Goal: Task Accomplishment & Management: Complete application form

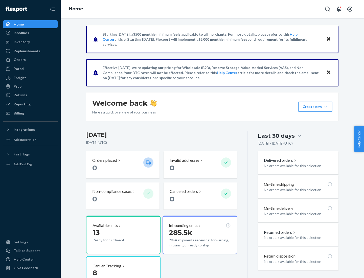
click at [325, 107] on button "Create new Create new inbound Create new order Create new product" at bounding box center [315, 107] width 34 height 10
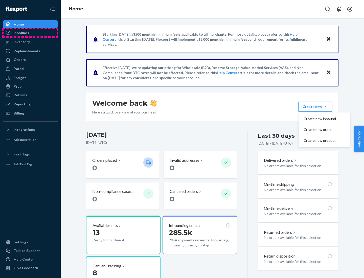
click at [30, 33] on div "Inbounds" at bounding box center [31, 32] width 54 height 7
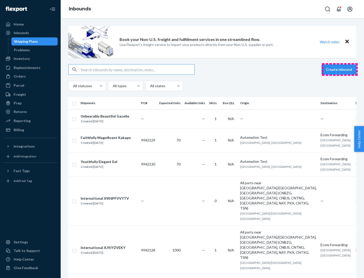
click at [340, 69] on button "Create inbound" at bounding box center [338, 69] width 35 height 10
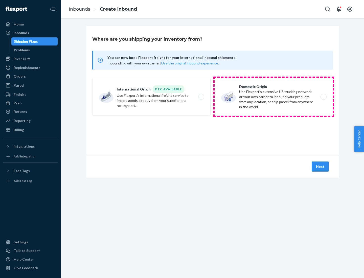
click at [274, 97] on label "Domestic Origin Use Flexport’s extensive US trucking network or your own carrie…" at bounding box center [274, 97] width 118 height 38
click at [323, 97] on input "Domestic Origin Use Flexport’s extensive US trucking network or your own carrie…" at bounding box center [324, 96] width 3 height 3
radio input "true"
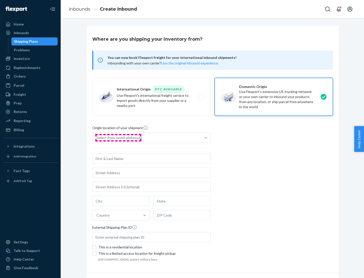
click at [118, 138] on div "Select from saved addresses" at bounding box center [119, 137] width 45 height 5
click at [97, 138] on input "Select from saved addresses" at bounding box center [97, 137] width 1 height 5
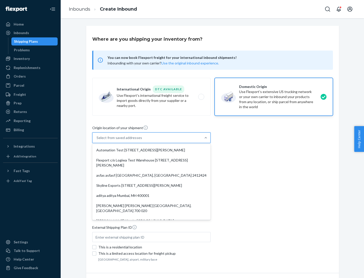
scroll to position [2, 0]
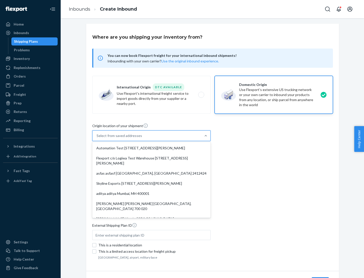
click at [151, 148] on div "Automation Test [STREET_ADDRESS][PERSON_NAME]" at bounding box center [151, 148] width 116 height 10
click at [97, 138] on input "option Automation Test [STREET_ADDRESS][PERSON_NAME]. 9 results available. Use …" at bounding box center [97, 135] width 1 height 5
type input "Automation Test"
type input "9th Floor"
type input "[GEOGRAPHIC_DATA]"
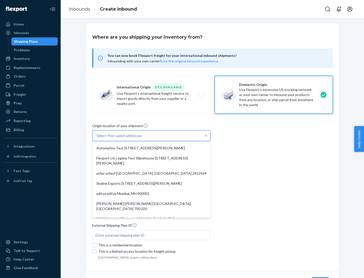
type input "CA"
type input "94104"
type input "[STREET_ADDRESS][PERSON_NAME]"
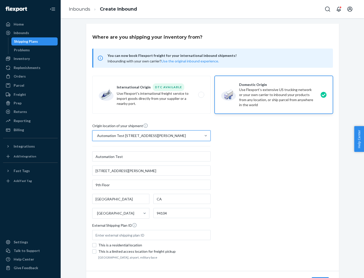
scroll to position [30, 0]
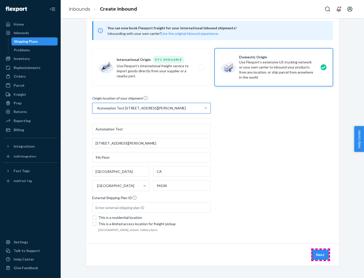
click at [320, 255] on button "Next" at bounding box center [320, 255] width 17 height 10
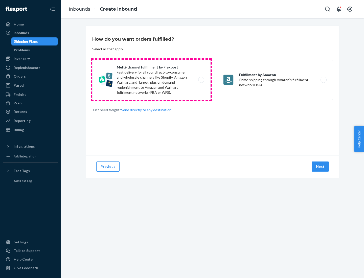
click at [151, 80] on label "Multi-channel fulfillment by Flexport Fast delivery for all your direct-to-cons…" at bounding box center [151, 80] width 118 height 40
click at [201, 80] on input "Multi-channel fulfillment by Flexport Fast delivery for all your direct-to-cons…" at bounding box center [202, 79] width 3 height 3
radio input "true"
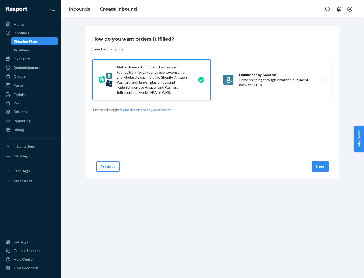
click at [320, 167] on button "Next" at bounding box center [320, 166] width 17 height 10
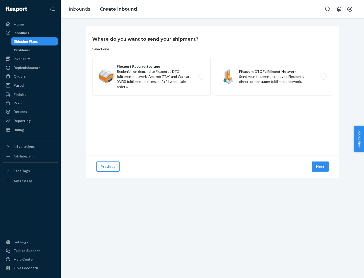
click at [274, 77] on label "Flexport DTC Fulfillment Network Send your shipment directly to Flexport's dire…" at bounding box center [274, 77] width 118 height 38
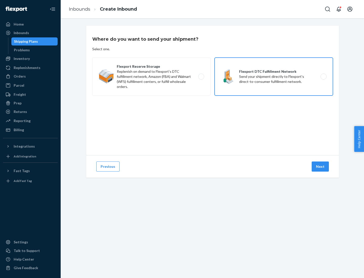
click at [323, 77] on input "Flexport DTC Fulfillment Network Send your shipment directly to Flexport's dire…" at bounding box center [324, 76] width 3 height 3
radio input "true"
click at [320, 167] on button "Next" at bounding box center [320, 166] width 17 height 10
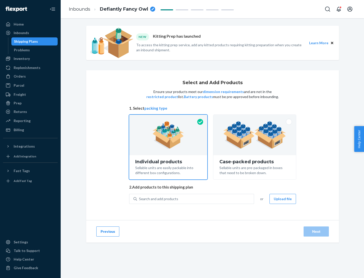
click at [255, 135] on img at bounding box center [254, 135] width 63 height 28
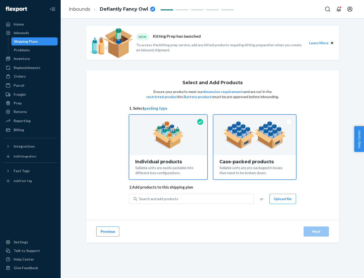
click at [255, 118] on input "Case-packed products Sellable units are pre-packaged in boxes that need to be b…" at bounding box center [254, 116] width 3 height 3
radio input "true"
radio input "false"
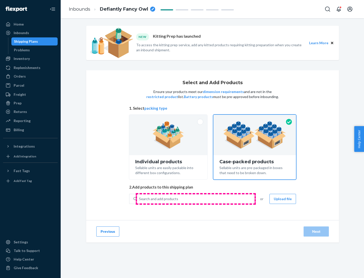
click at [196, 199] on div "Search and add products" at bounding box center [195, 198] width 117 height 9
click at [139, 199] on input "Search and add products" at bounding box center [139, 198] width 1 height 5
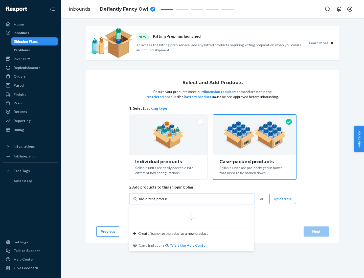
type input "basic-test-product-1"
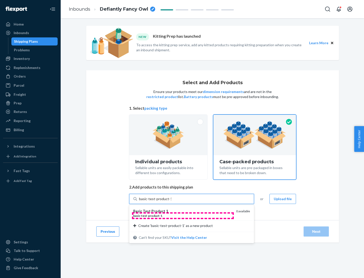
click at [183, 216] on div "basic - test - product - 1" at bounding box center [182, 216] width 99 height 4
click at [171, 201] on input "basic-test-product-1" at bounding box center [155, 198] width 32 height 5
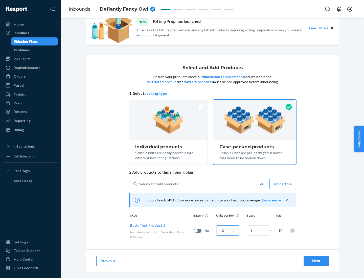
scroll to position [18, 0]
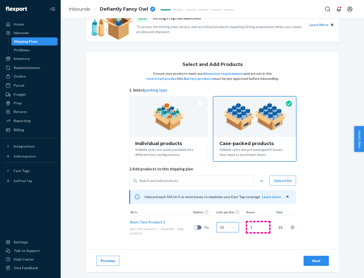
type input "10"
type input "7"
click at [316, 261] on div "Next" at bounding box center [316, 260] width 17 height 5
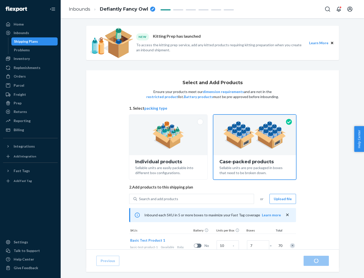
radio input "true"
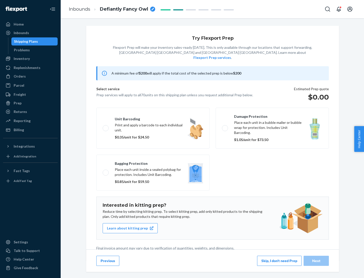
scroll to position [1, 0]
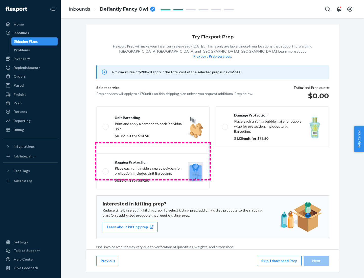
click at [153, 161] on label "Bagging protection Place each unit inside a sealed polybag for protection. Incl…" at bounding box center [152, 171] width 113 height 36
click at [106, 170] on input "Bagging protection Place each unit inside a sealed polybag for protection. Incl…" at bounding box center [104, 171] width 3 height 3
checkbox input "true"
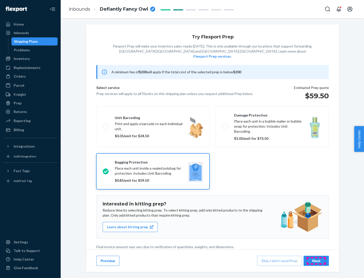
click at [316, 261] on div "Next" at bounding box center [316, 260] width 17 height 5
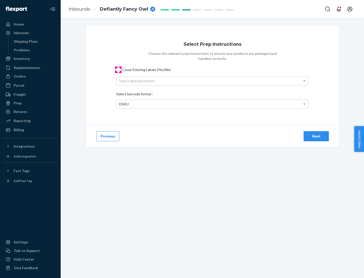
click at [118, 69] on input "Cover Existing Labels (Yes/No)" at bounding box center [118, 70] width 4 height 4
checkbox input "true"
click at [212, 81] on div "Select label placement" at bounding box center [212, 81] width 192 height 9
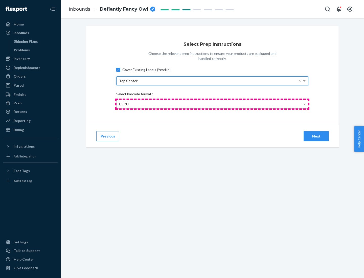
click at [212, 104] on div "DSKU" at bounding box center [212, 104] width 192 height 9
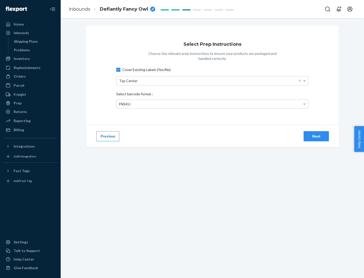
click at [316, 136] on div "Next" at bounding box center [316, 136] width 17 height 5
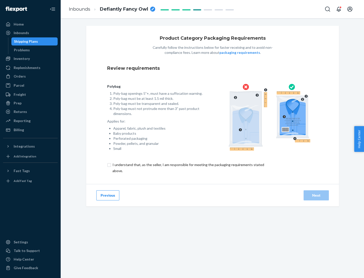
click at [188, 168] on input "checkbox" at bounding box center [191, 168] width 168 height 12
checkbox input "true"
click at [316, 195] on div "Next" at bounding box center [316, 195] width 17 height 5
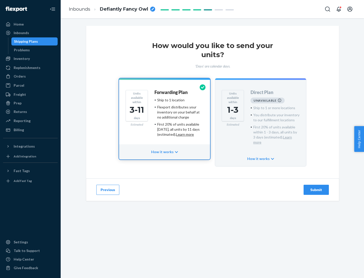
click at [171, 92] on h4 "Forwarding Plan" at bounding box center [170, 92] width 33 height 5
click at [316, 187] on div "Submit" at bounding box center [316, 189] width 17 height 5
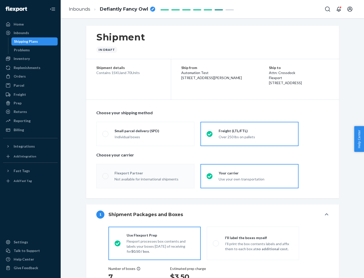
radio input "true"
radio input "false"
radio input "true"
radio input "false"
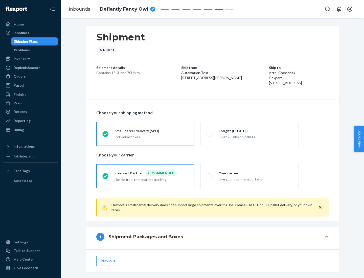
click at [249, 134] on div "Over 250 lbs on pallets" at bounding box center [256, 136] width 74 height 6
click at [210, 134] on input "Freight (LTL/FTL) Over 250 lbs on pallets" at bounding box center [207, 133] width 3 height 3
radio input "true"
radio input "false"
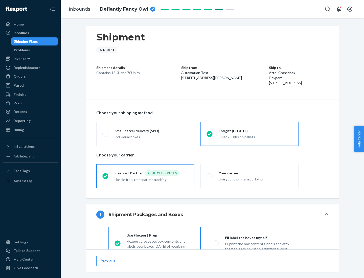
scroll to position [28, 0]
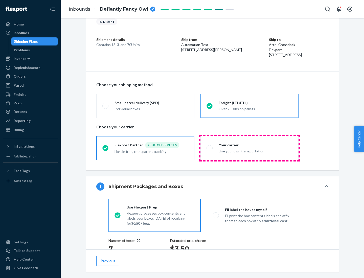
click at [249, 148] on div "Use your own transportation" at bounding box center [256, 151] width 74 height 6
click at [210, 148] on input "Your carrier Use your own transportation" at bounding box center [207, 147] width 3 height 3
radio input "true"
radio input "false"
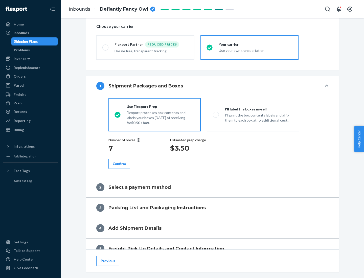
scroll to position [95, 0]
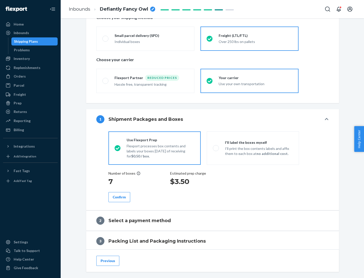
click at [253, 148] on p "I’ll print the box contents labels and affix them to each box at no additional …" at bounding box center [259, 151] width 68 height 10
click at [216, 148] on input "I'll label the boxes myself I’ll print the box contents labels and affix them t…" at bounding box center [214, 147] width 3 height 3
radio input "true"
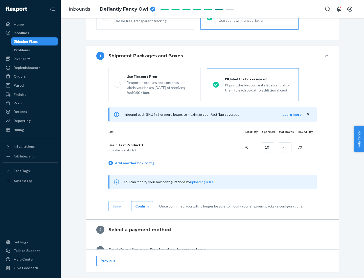
scroll to position [87, 0]
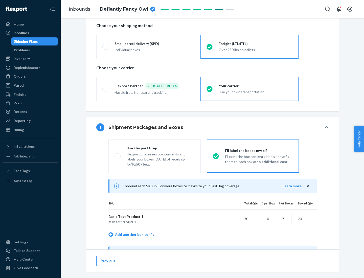
click at [160, 148] on div "Use Flexport Prep" at bounding box center [161, 148] width 68 height 5
click at [118, 154] on input "Use Flexport Prep Flexport processes box contents and labels your boxes [DATE] …" at bounding box center [115, 155] width 3 height 3
radio input "true"
radio input "false"
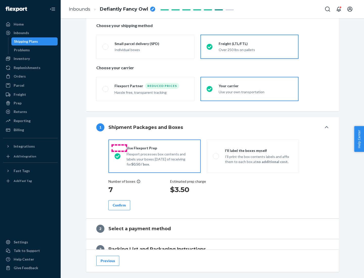
scroll to position [144, 0]
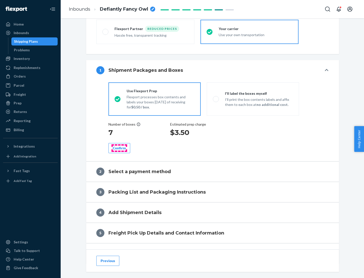
click at [119, 148] on div "Confirm" at bounding box center [119, 148] width 13 height 5
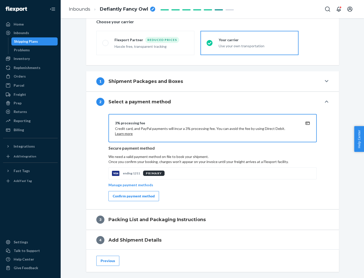
scroll to position [181, 0]
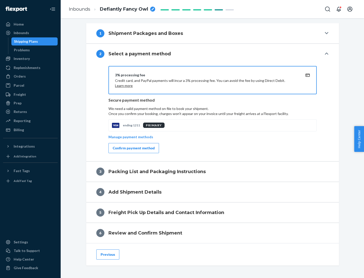
click at [133, 148] on div "Confirm payment method" at bounding box center [134, 148] width 42 height 5
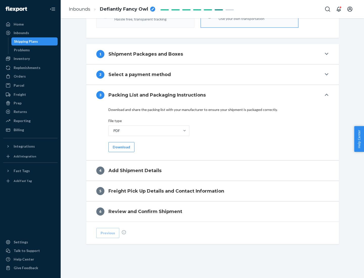
scroll to position [159, 0]
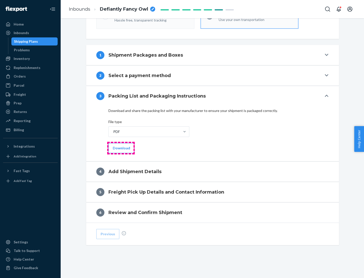
click at [121, 148] on button "Download" at bounding box center [121, 148] width 26 height 10
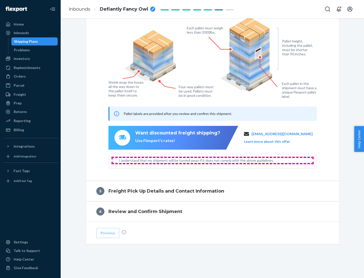
click at [213, 160] on span "I understand that my shipment will be turned away if it does not comply with th…" at bounding box center [216, 160] width 194 height 5
click at [117, 160] on input "I understand that my shipment will be turned away if it does not comply with th…" at bounding box center [115, 160] width 4 height 4
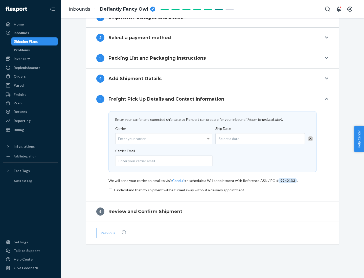
click at [213, 190] on input "checkbox" at bounding box center [212, 190] width 208 height 6
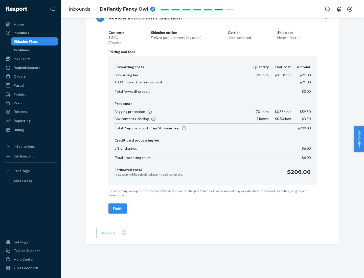
click at [118, 208] on div "Finish" at bounding box center [118, 208] width 10 height 5
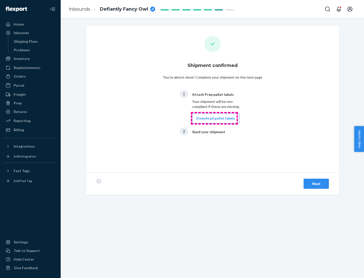
click at [214, 118] on button "Download pallet labels" at bounding box center [215, 118] width 47 height 10
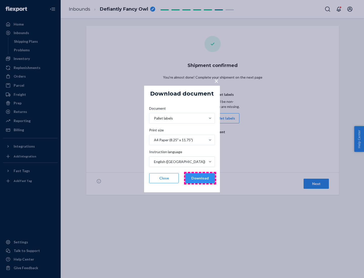
click at [200, 178] on button "Download" at bounding box center [200, 178] width 30 height 10
click at [216, 81] on span "×" at bounding box center [216, 81] width 4 height 9
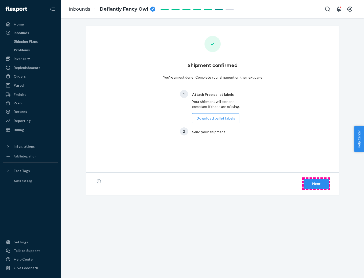
click at [316, 184] on div "Next" at bounding box center [316, 183] width 17 height 5
